Goal: Understand process/instructions

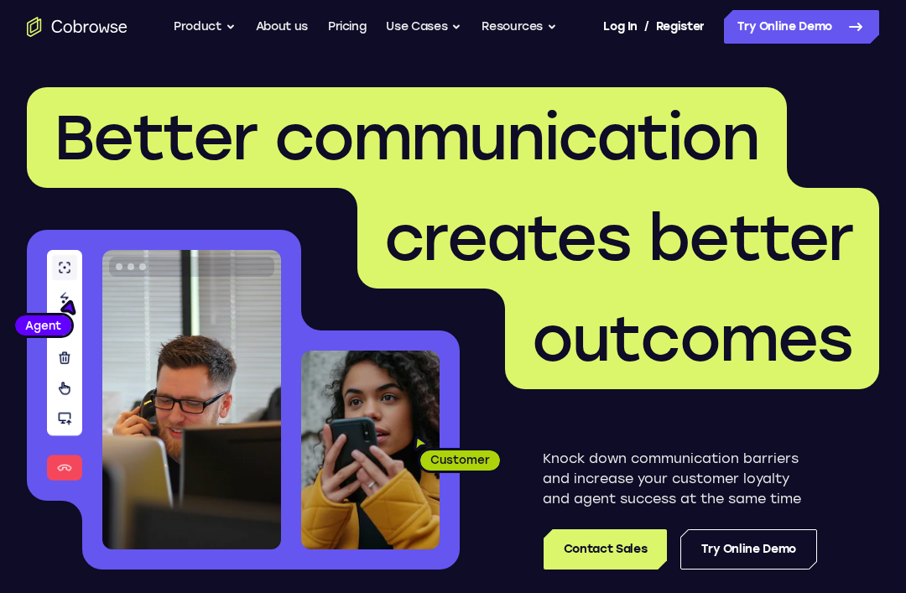
click at [832, 27] on link "Try Online Demo" at bounding box center [801, 27] width 155 height 34
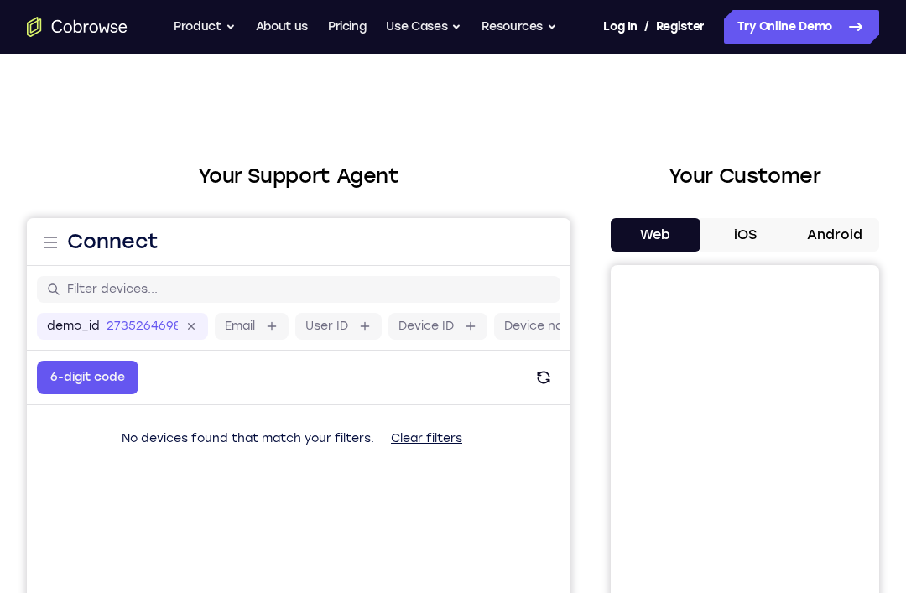
click at [852, 241] on button "Android" at bounding box center [834, 235] width 90 height 34
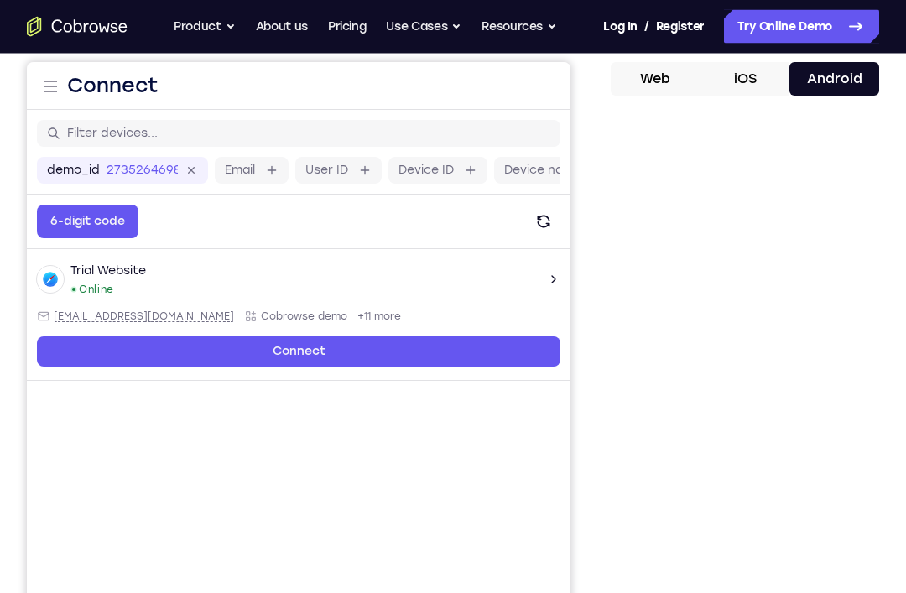
scroll to position [199, 0]
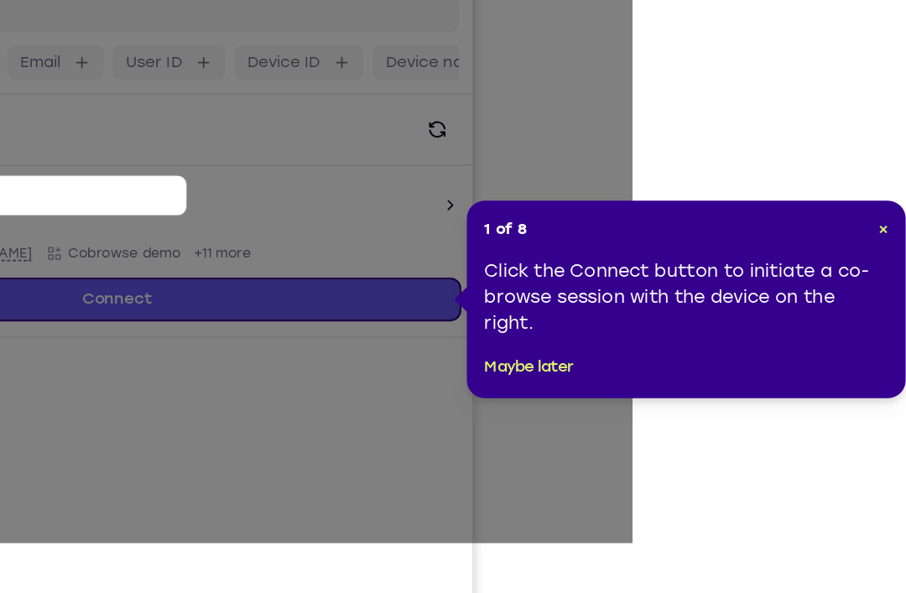
click at [674, 233] on div "1 of 8 × Click the Connect button to initiate a co-browse session with the devi…" at bounding box center [733, 308] width 335 height 151
click at [881, 247] on span "×" at bounding box center [885, 254] width 8 height 14
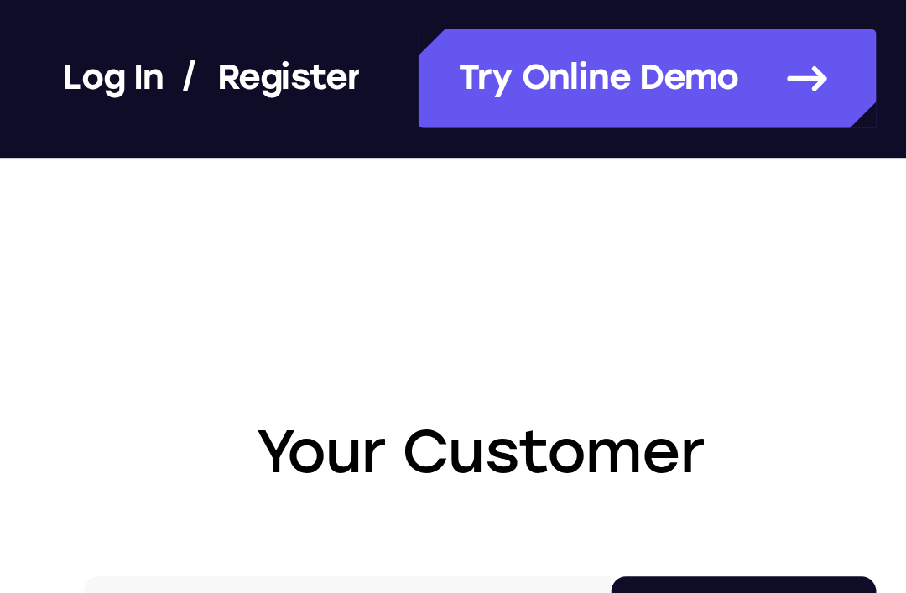
scroll to position [0, 0]
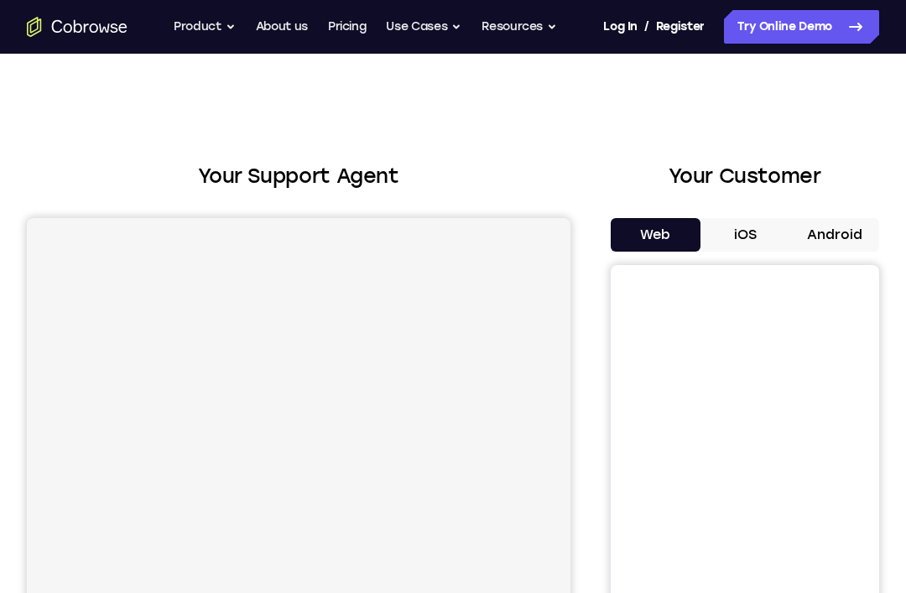
click at [821, 227] on button "Android" at bounding box center [834, 235] width 90 height 34
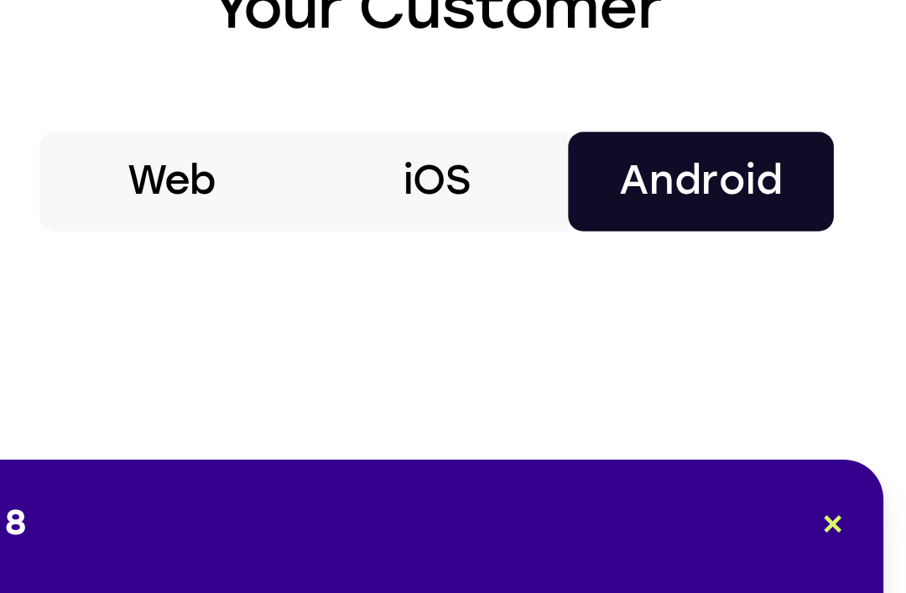
click at [875, 342] on button "×" at bounding box center [879, 350] width 8 height 17
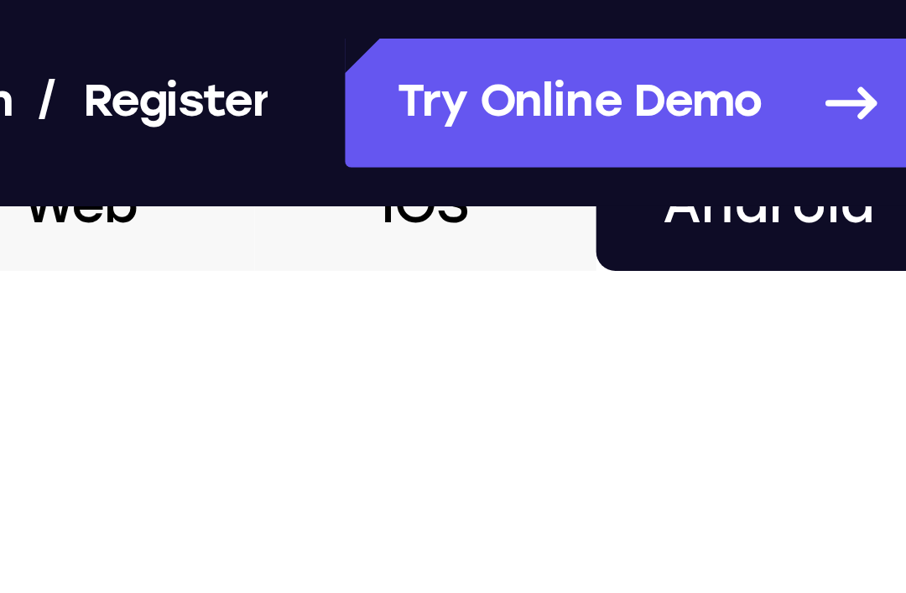
scroll to position [180, 0]
